Goal: Navigation & Orientation: Find specific page/section

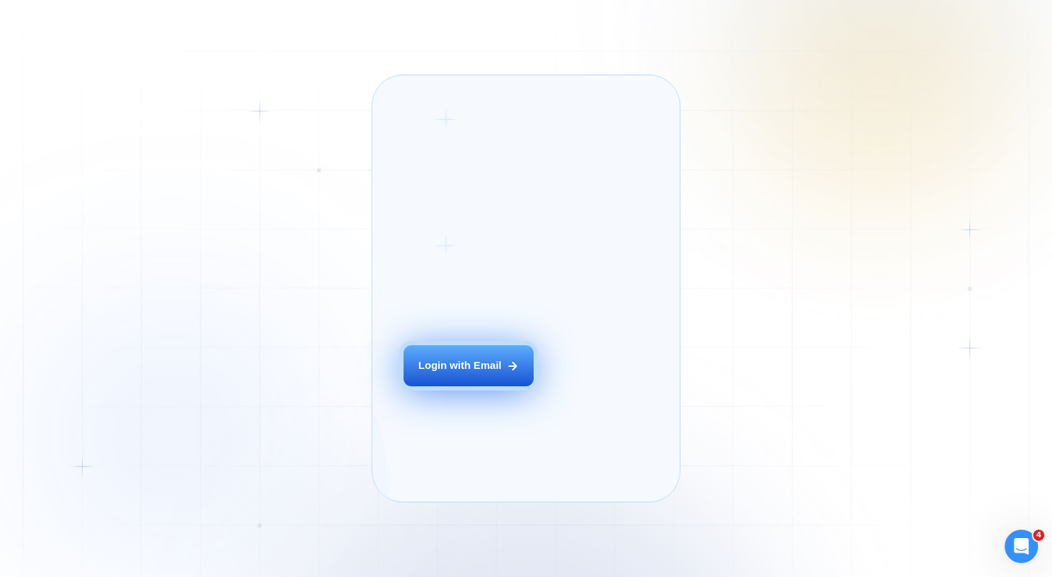
click at [465, 373] on div "Login with Email" at bounding box center [459, 365] width 83 height 15
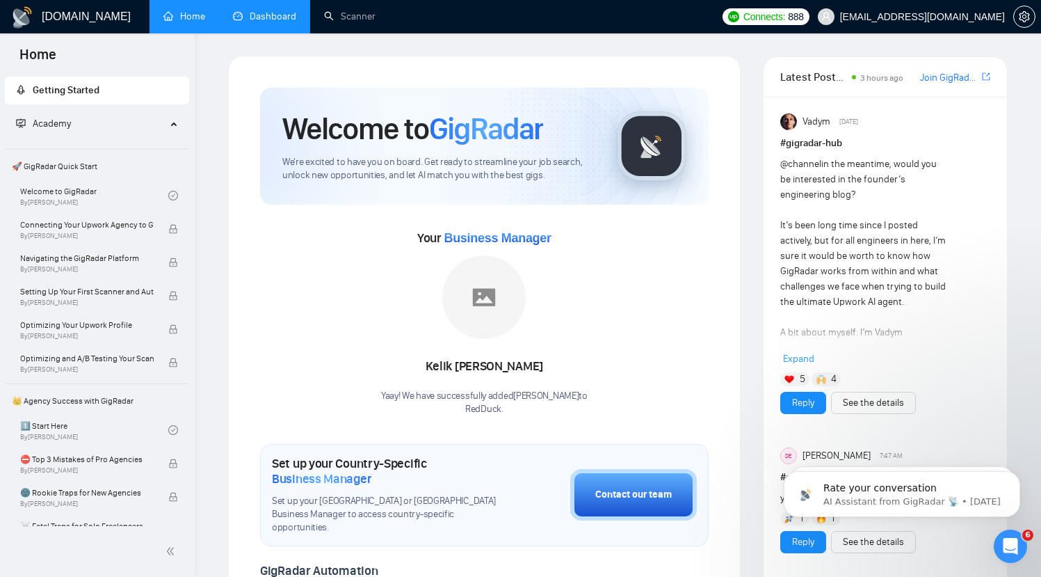
click at [264, 20] on link "Dashboard" at bounding box center [264, 16] width 63 height 12
